Goal: Task Accomplishment & Management: Manage account settings

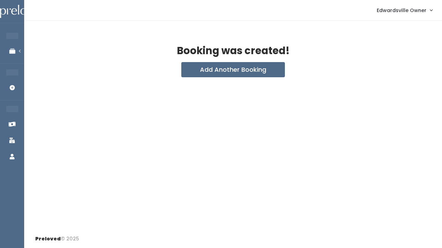
click at [388, 7] on span "Edwardsville Owner" at bounding box center [402, 11] width 50 height 8
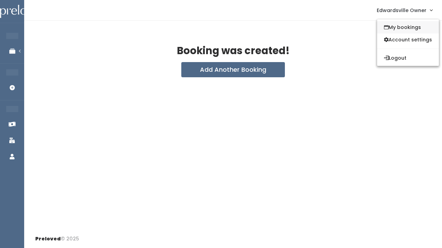
click at [396, 30] on link "My bookings" at bounding box center [408, 27] width 62 height 12
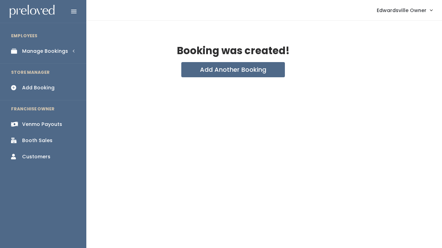
click at [27, 52] on div "Manage Bookings" at bounding box center [45, 51] width 46 height 7
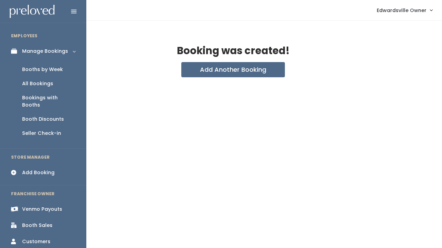
click at [38, 75] on link "Booths by Week" at bounding box center [43, 69] width 86 height 14
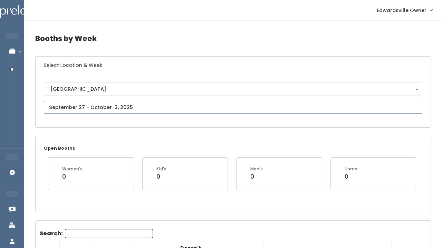
click at [94, 108] on input "text" at bounding box center [233, 107] width 378 height 13
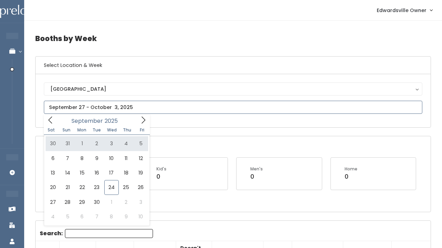
click at [143, 120] on icon at bounding box center [143, 120] width 8 height 8
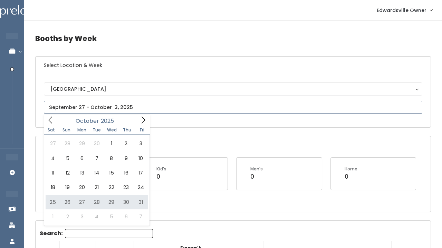
type input "[DATE] to [DATE]"
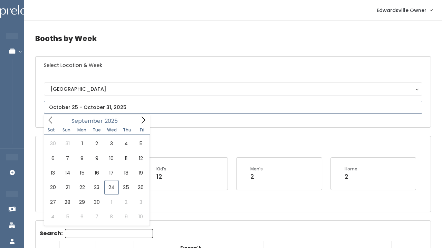
click at [86, 106] on input "text" at bounding box center [233, 107] width 378 height 13
click at [141, 119] on icon at bounding box center [143, 120] width 8 height 8
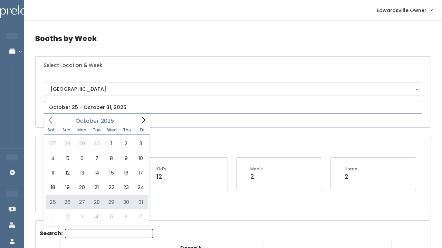
type input "October 25 to October 31"
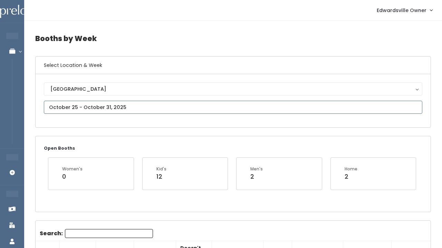
click at [99, 108] on input "text" at bounding box center [233, 107] width 378 height 13
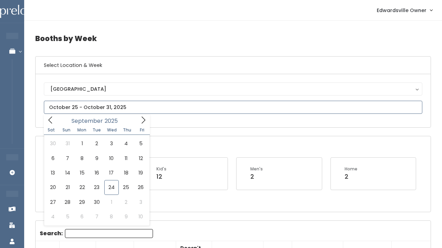
click at [140, 119] on icon at bounding box center [143, 120] width 8 height 8
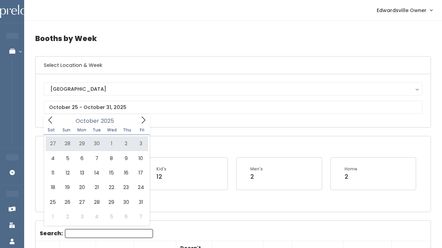
click at [144, 126] on div "Sat Sun Mon Tue Wed Thu Fri" at bounding box center [97, 130] width 106 height 10
click at [144, 121] on icon at bounding box center [144, 120] width 4 height 7
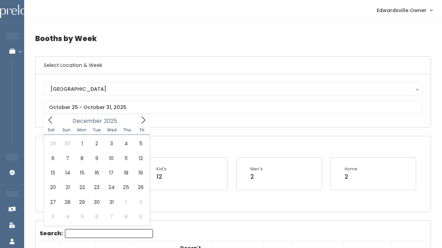
click at [141, 118] on icon at bounding box center [143, 120] width 8 height 8
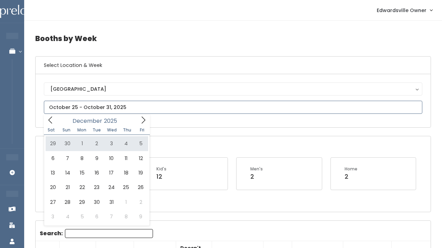
click at [49, 114] on input "text" at bounding box center [233, 107] width 378 height 13
click at [49, 118] on icon at bounding box center [51, 120] width 8 height 8
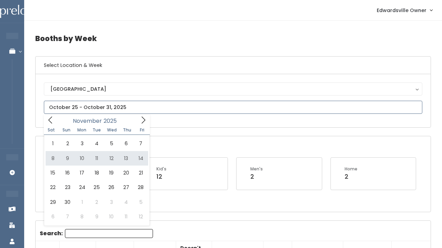
type input "[DATE] to [DATE]"
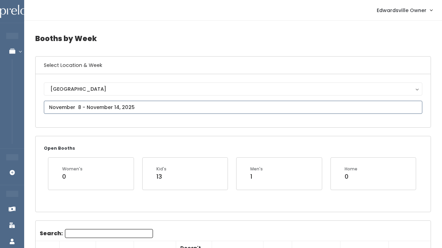
click at [77, 105] on input "text" at bounding box center [233, 107] width 378 height 13
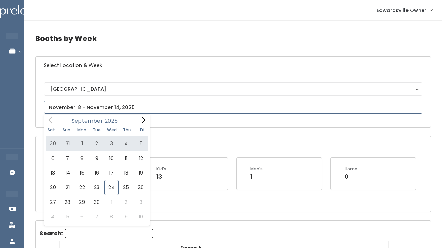
click at [142, 112] on input "text" at bounding box center [233, 107] width 378 height 13
click at [142, 119] on icon at bounding box center [143, 120] width 8 height 8
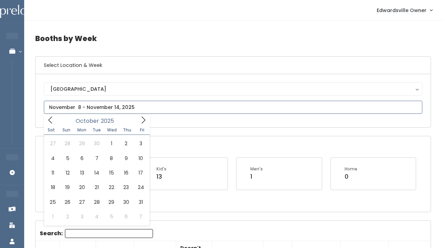
click at [142, 119] on icon at bounding box center [143, 120] width 8 height 8
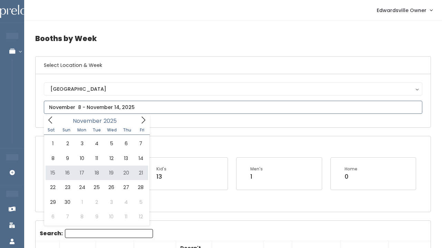
type input "November 15 to November 21"
